Goal: Transaction & Acquisition: Purchase product/service

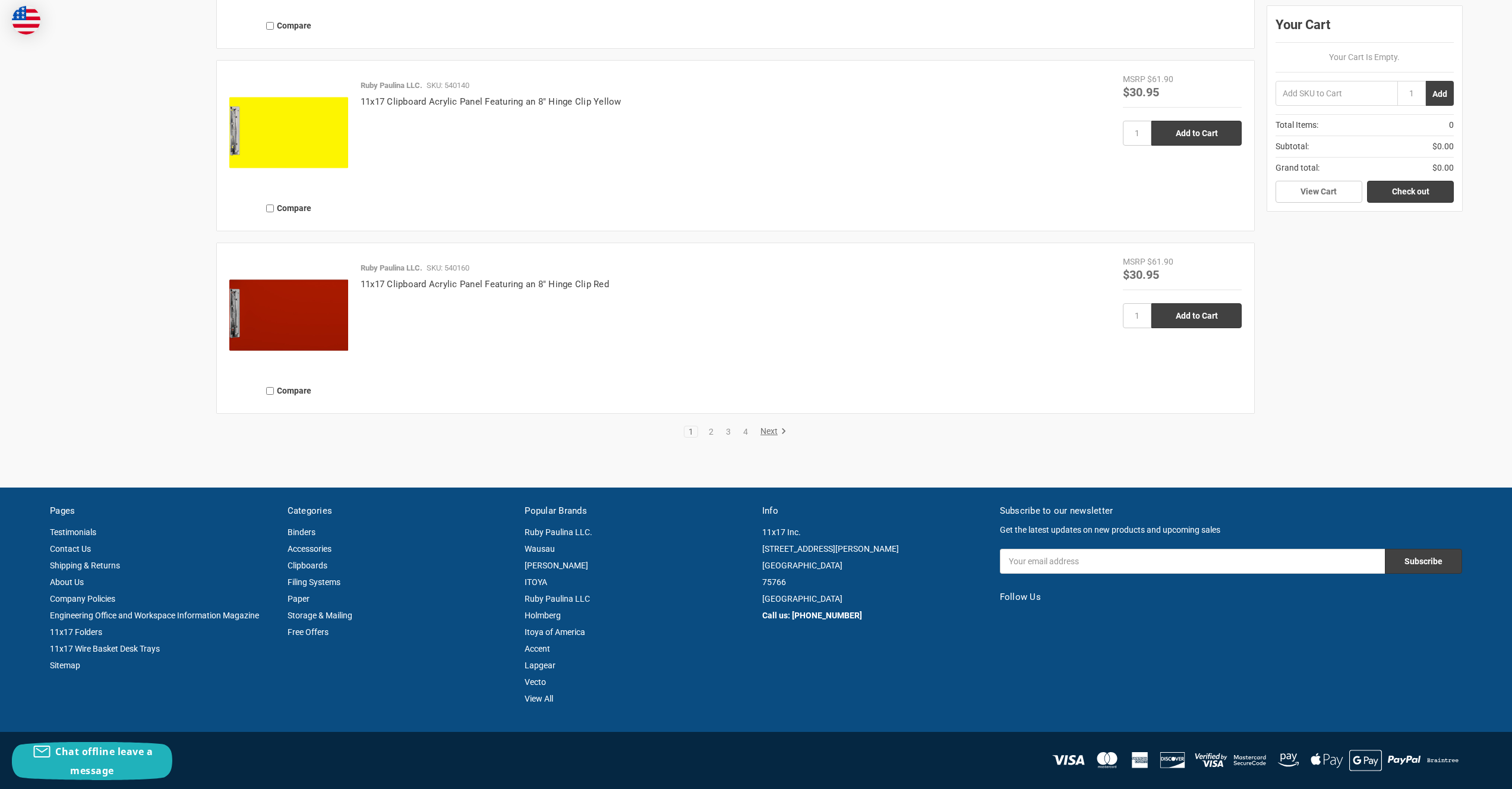
scroll to position [2735, 0]
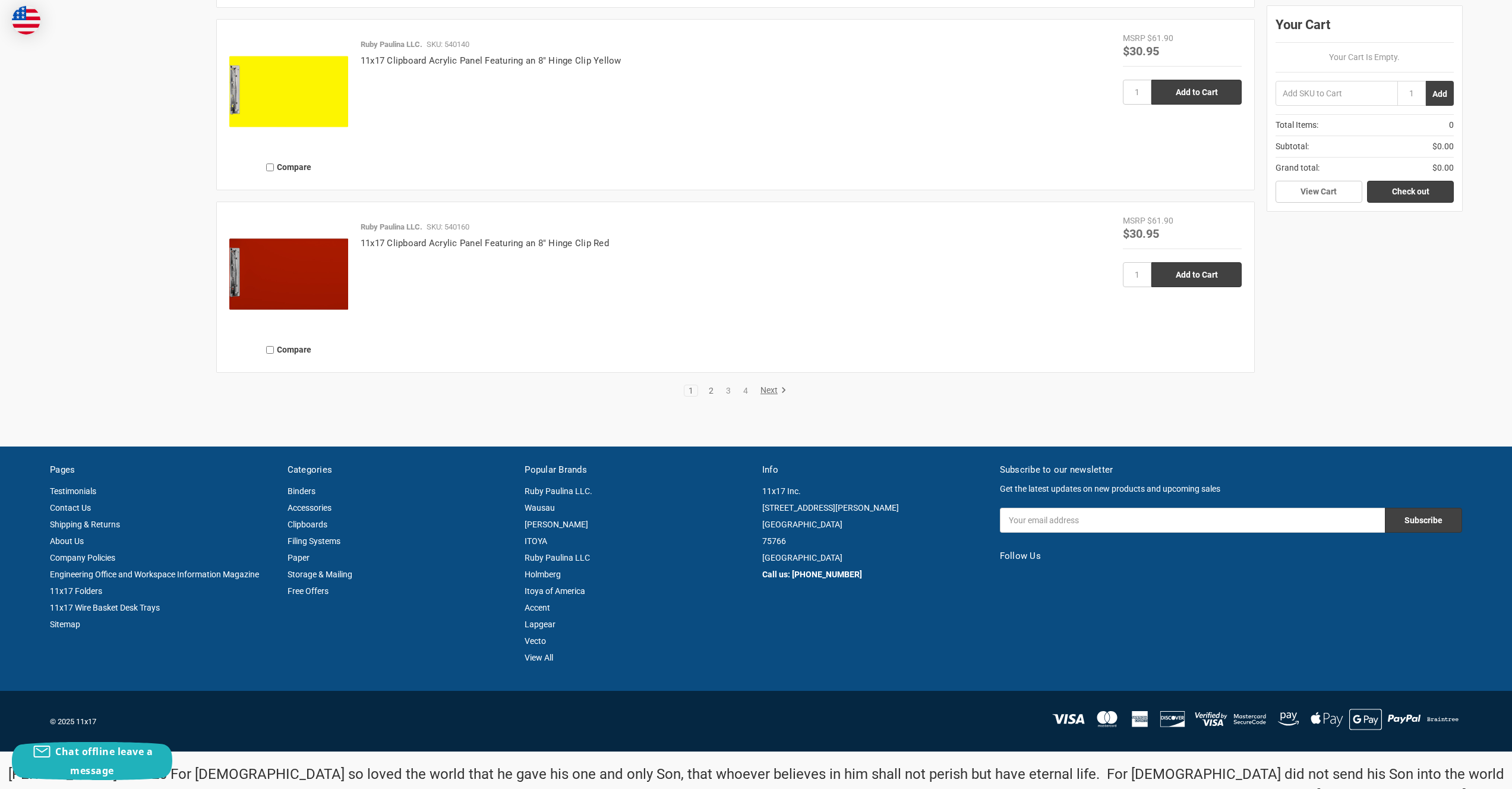
click at [710, 387] on link "2" at bounding box center [710, 391] width 13 height 9
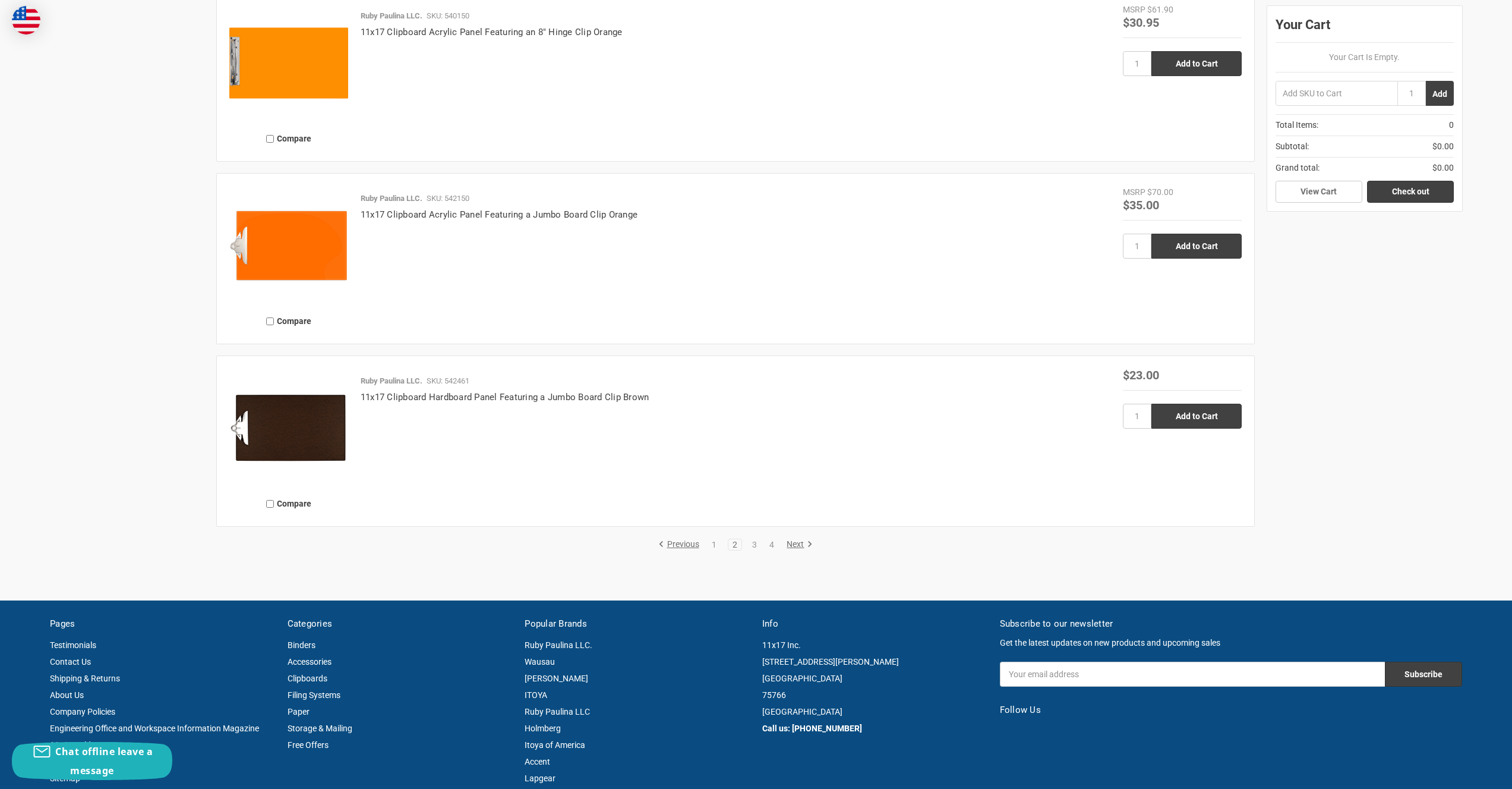
scroll to position [2615, 0]
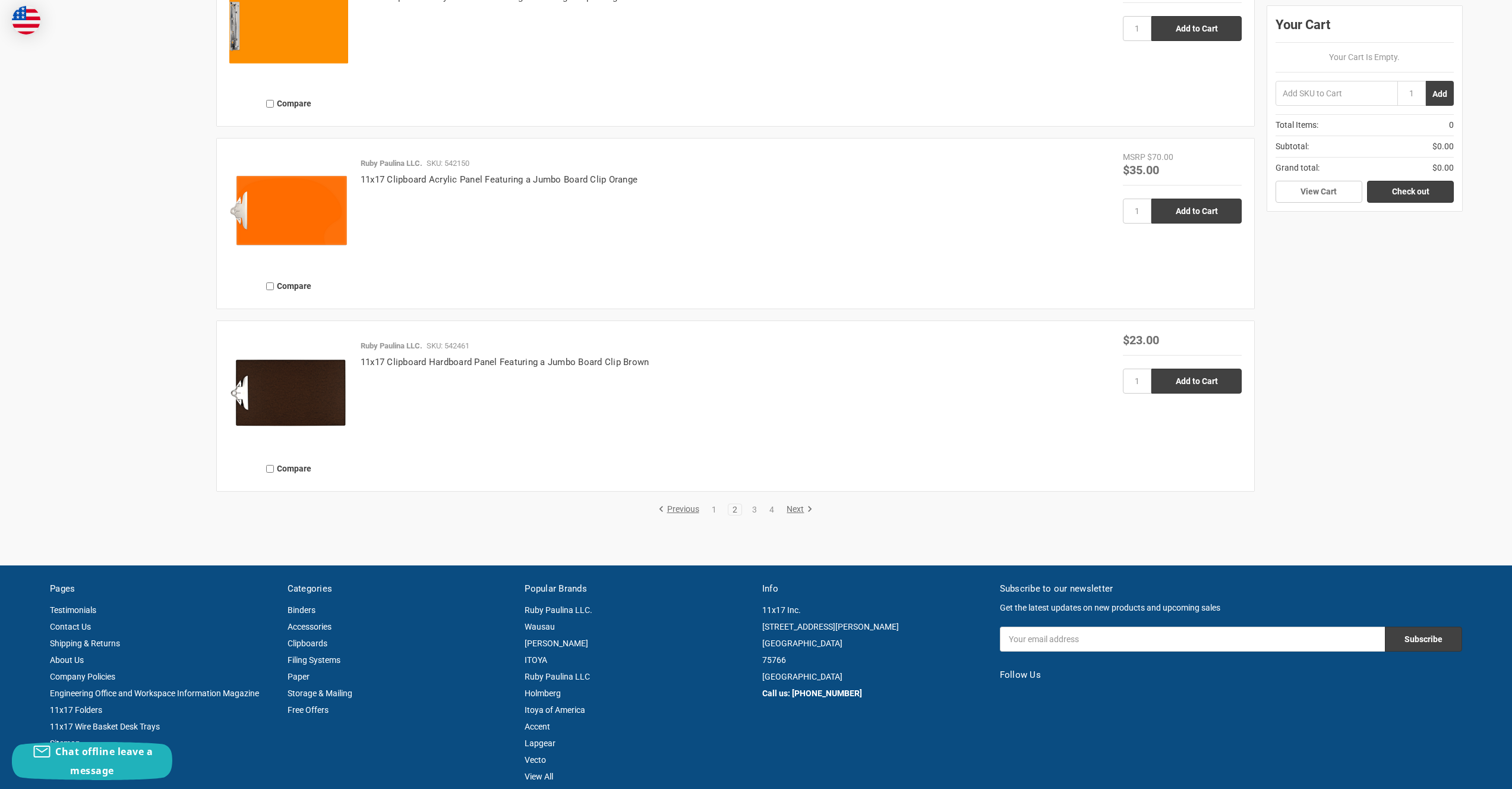
click at [760, 504] on li "3" at bounding box center [755, 509] width 14 height 12
click at [755, 512] on link "3" at bounding box center [754, 509] width 13 height 9
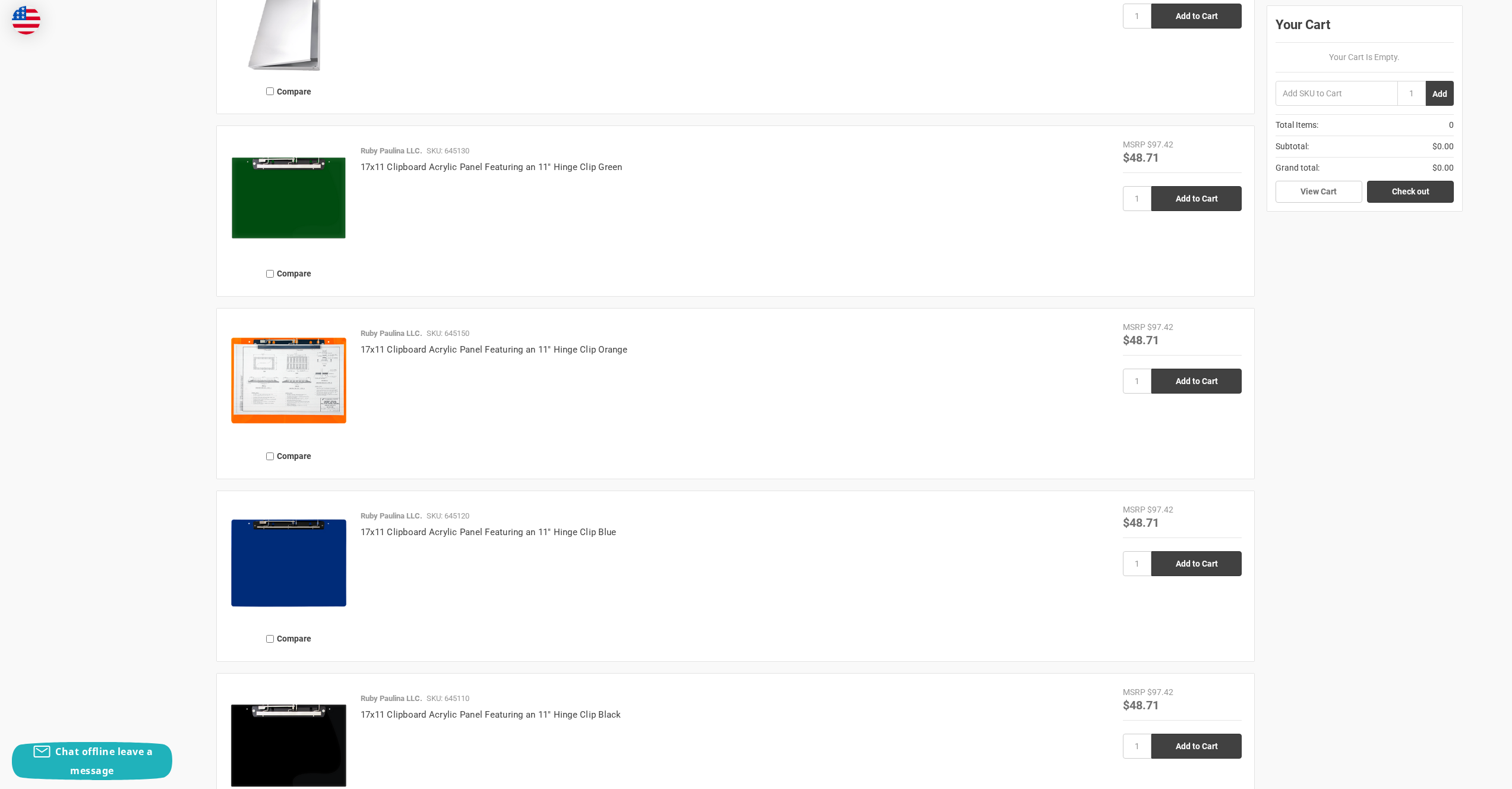
scroll to position [2437, 0]
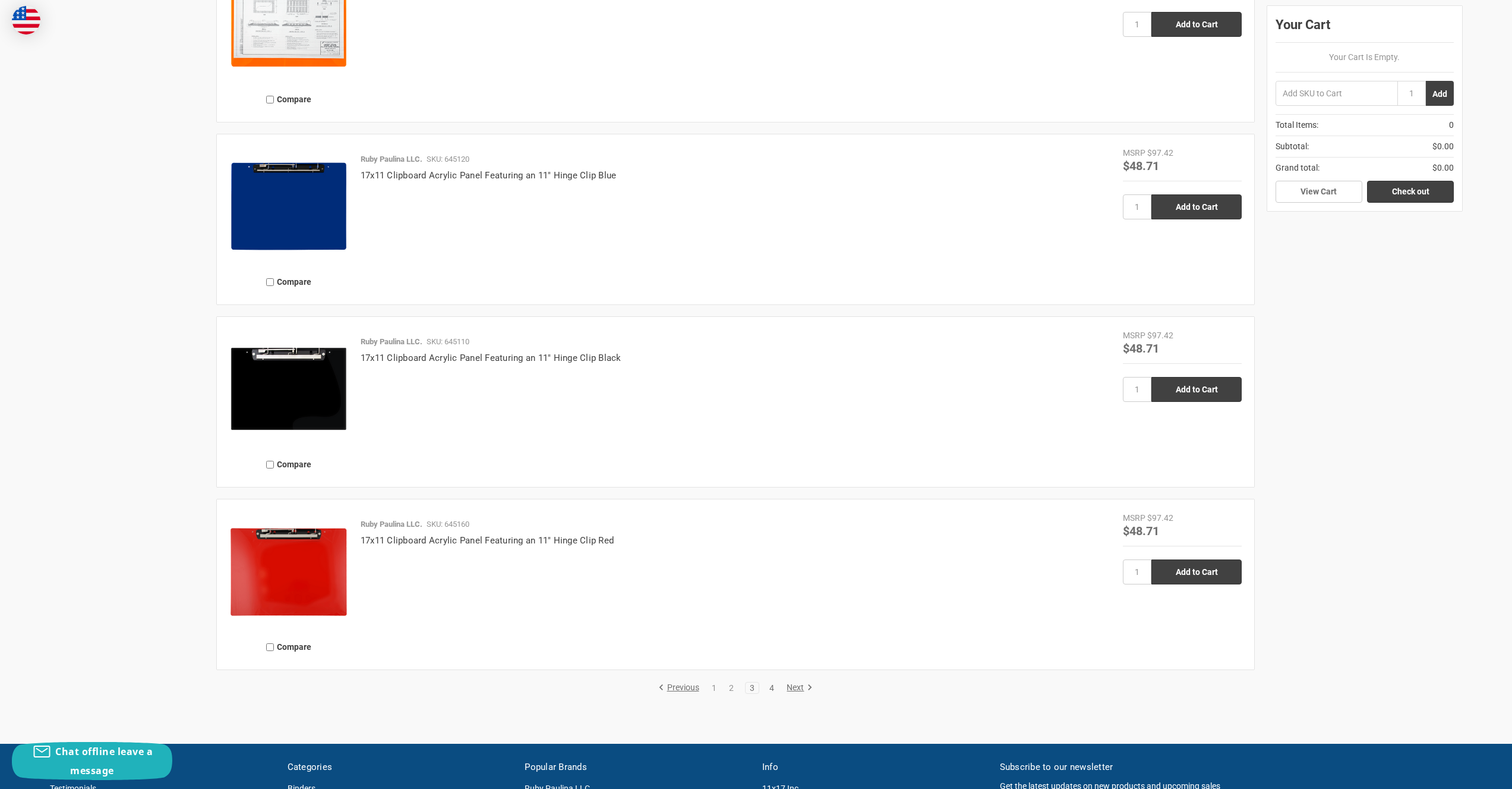
click at [769, 687] on link "4" at bounding box center [772, 687] width 13 height 9
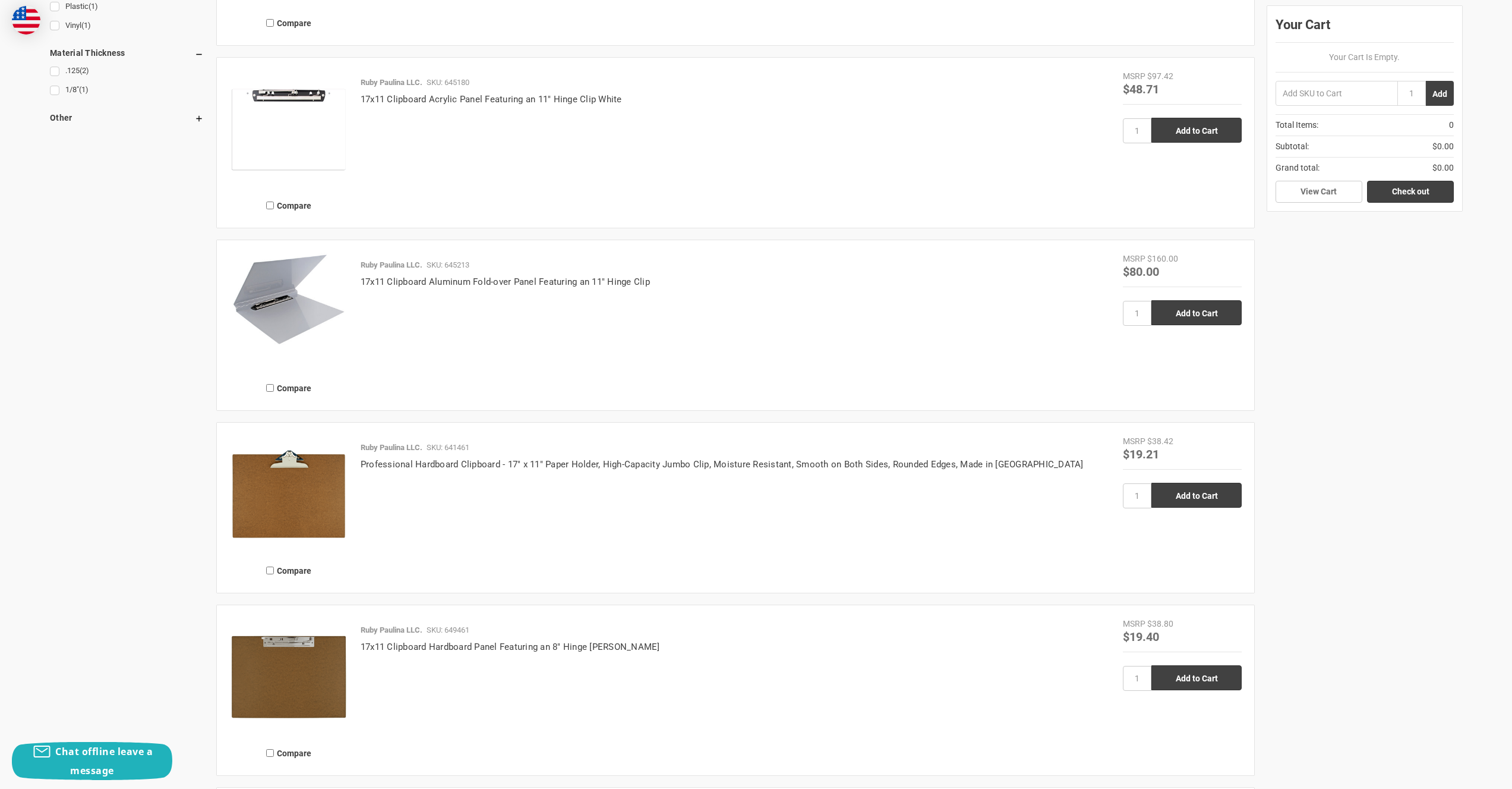
scroll to position [1070, 0]
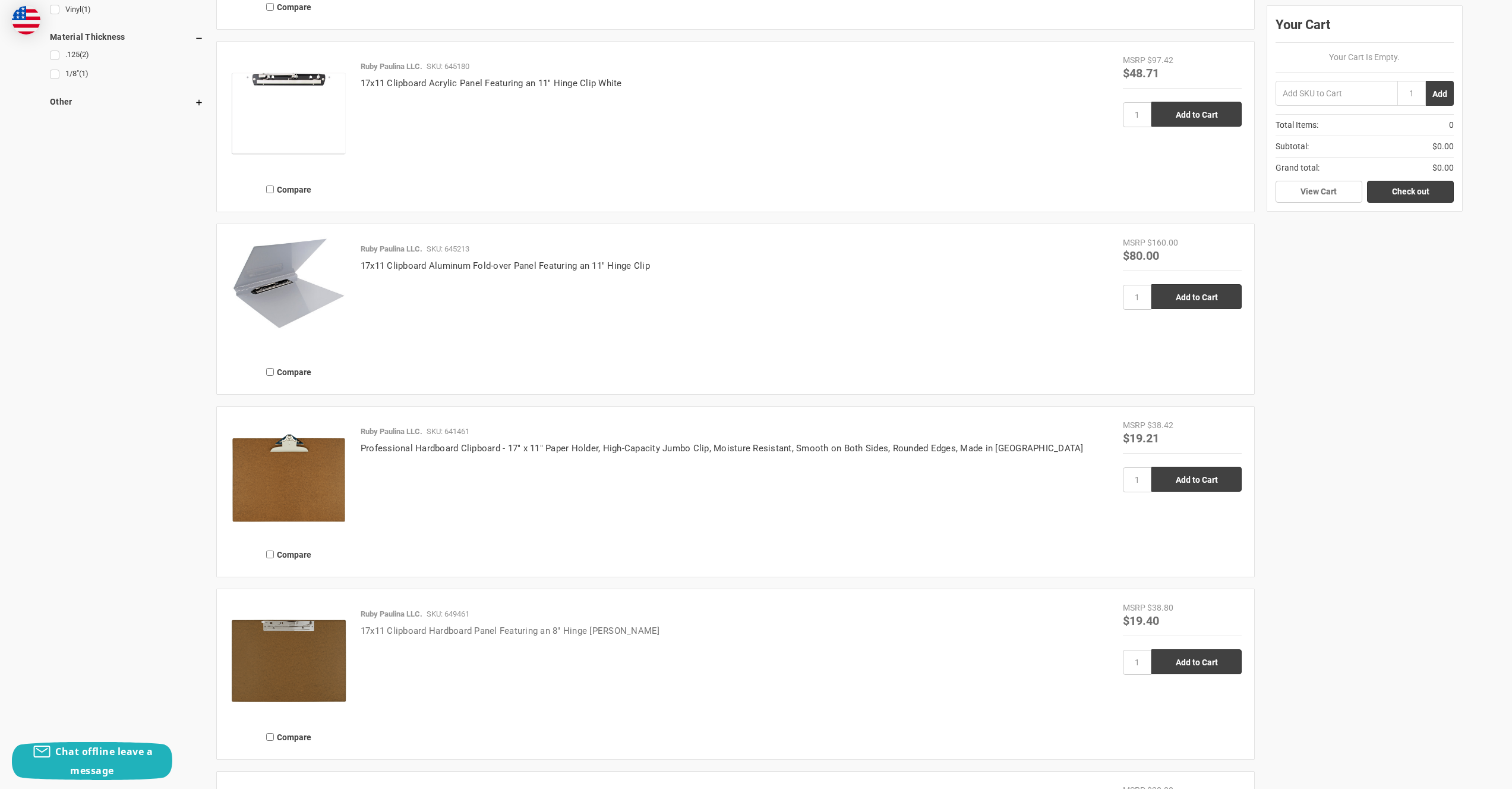
click at [507, 634] on link "17x11 Clipboard Hardboard Panel Featuring an 8" Hinge [PERSON_NAME]" at bounding box center [510, 630] width 299 height 11
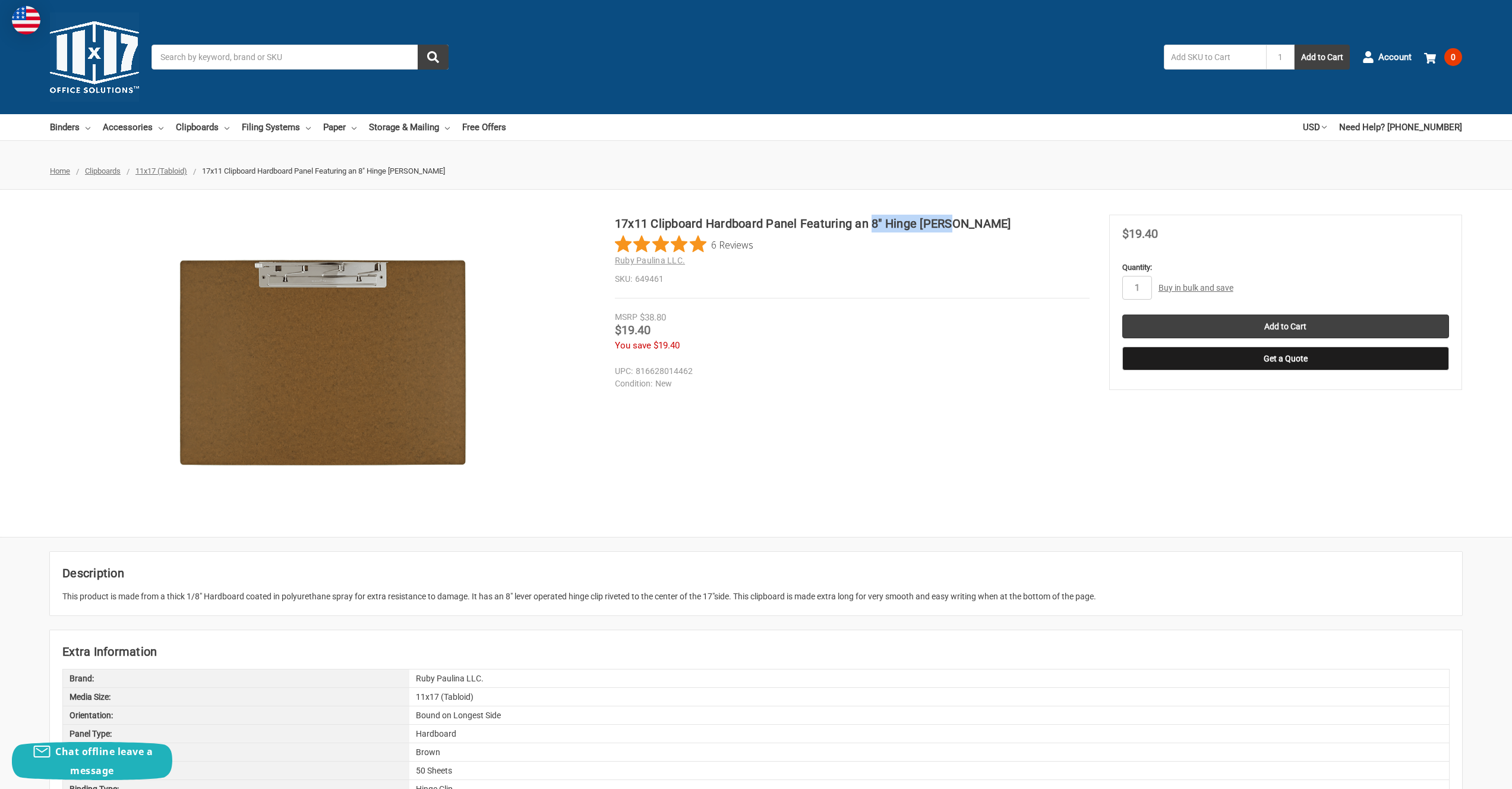
drag, startPoint x: 870, startPoint y: 221, endPoint x: 944, endPoint y: 223, distance: 74.0
click at [944, 223] on h1 "17x11 Clipboard Hardboard Panel Featuring an 8" Hinge [PERSON_NAME]" at bounding box center [852, 223] width 475 height 18
